Goal: Find contact information: Find contact information

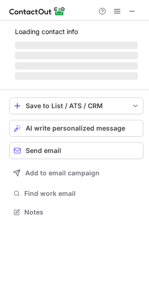
scroll to position [202, 148]
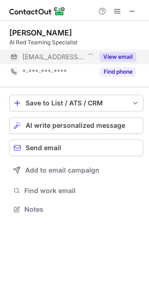
click at [124, 55] on button "View email" at bounding box center [117, 56] width 37 height 9
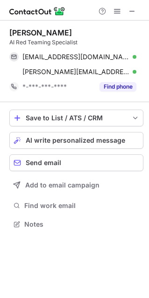
scroll to position [217, 148]
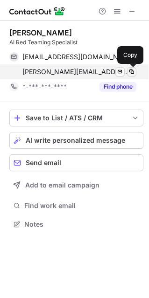
click at [131, 72] on span at bounding box center [131, 71] width 7 height 7
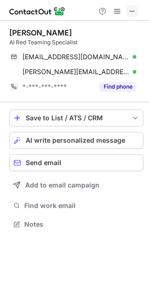
click at [135, 11] on span at bounding box center [131, 10] width 7 height 7
